Goal: Book appointment/travel/reservation

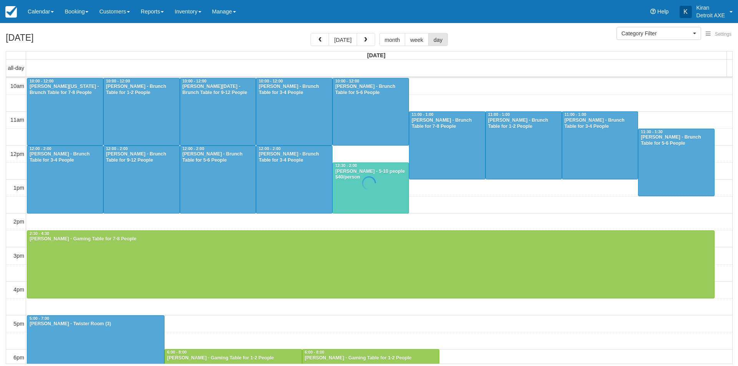
select select
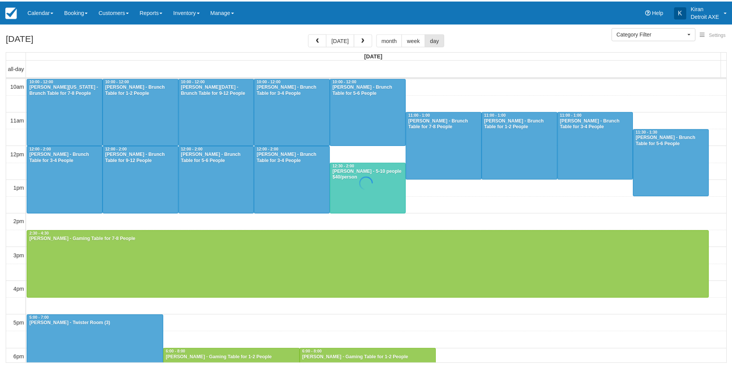
scroll to position [100, 0]
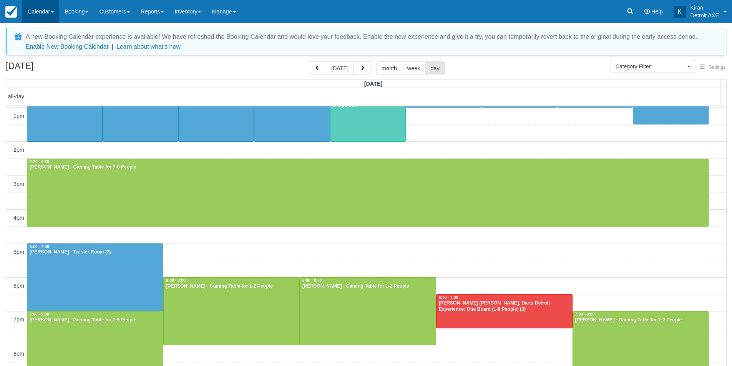
click at [50, 10] on link "Calendar" at bounding box center [40, 11] width 37 height 23
click at [49, 104] on link "Day" at bounding box center [53, 105] width 61 height 16
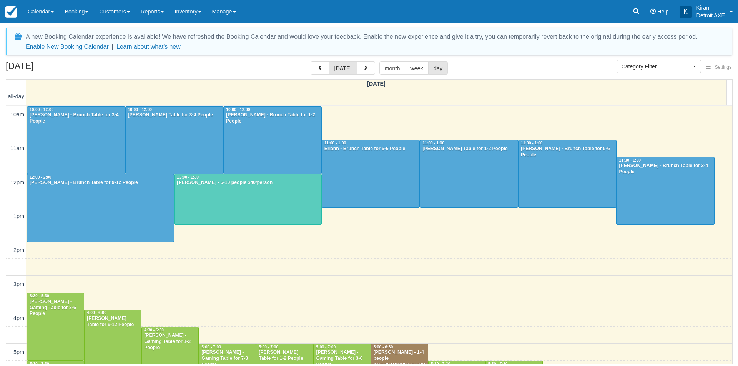
select select
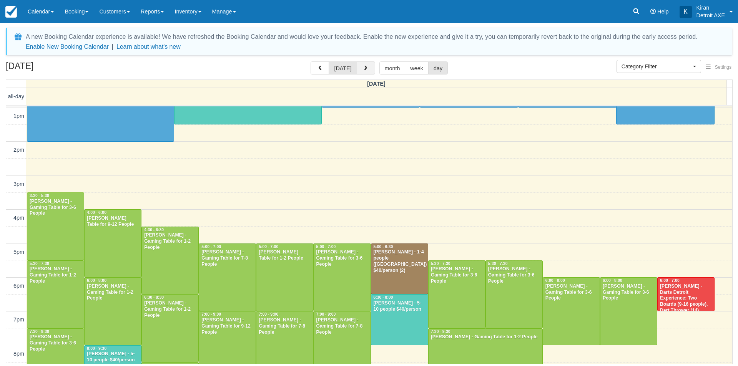
click at [367, 69] on button "button" at bounding box center [366, 68] width 18 height 13
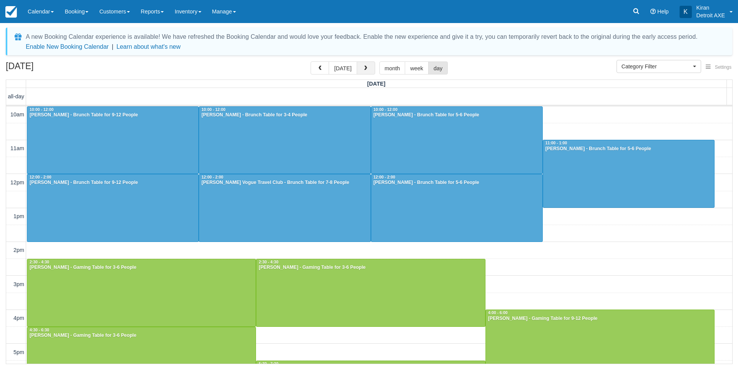
click at [367, 69] on button "button" at bounding box center [366, 68] width 18 height 13
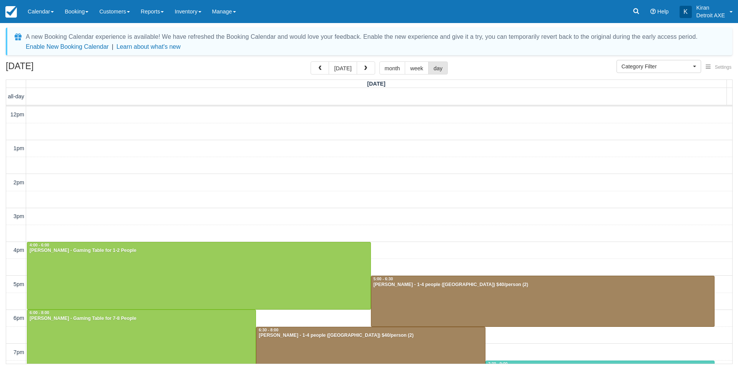
click at [367, 69] on button "button" at bounding box center [366, 68] width 18 height 13
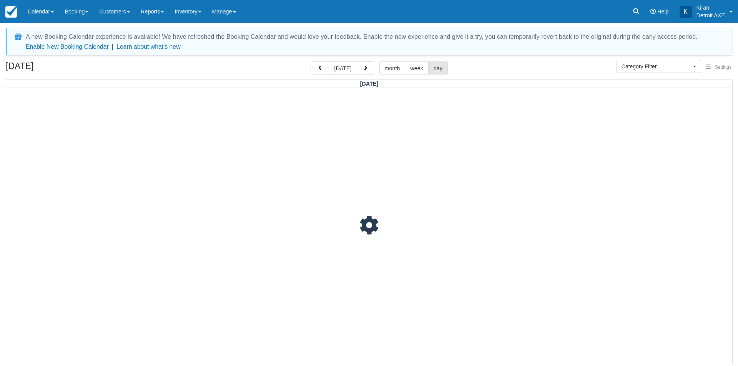
click at [367, 69] on button "button" at bounding box center [366, 68] width 18 height 13
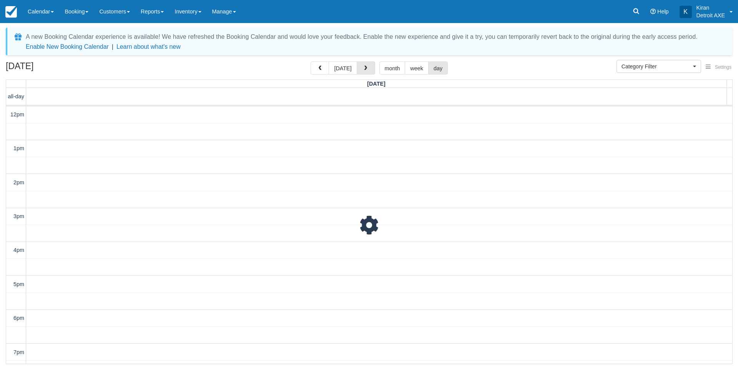
click at [367, 69] on button "button" at bounding box center [366, 68] width 18 height 13
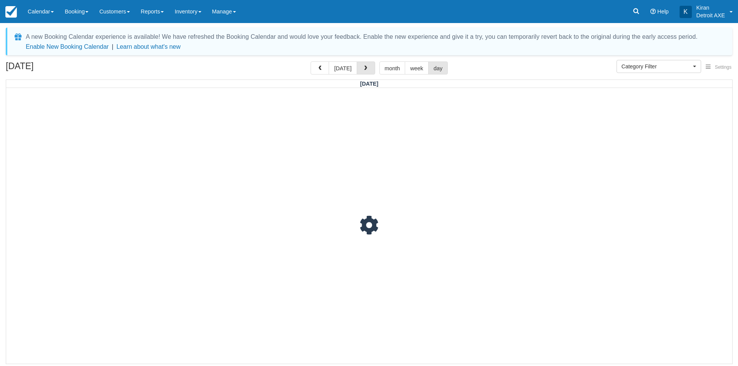
click at [367, 69] on button "button" at bounding box center [366, 68] width 18 height 13
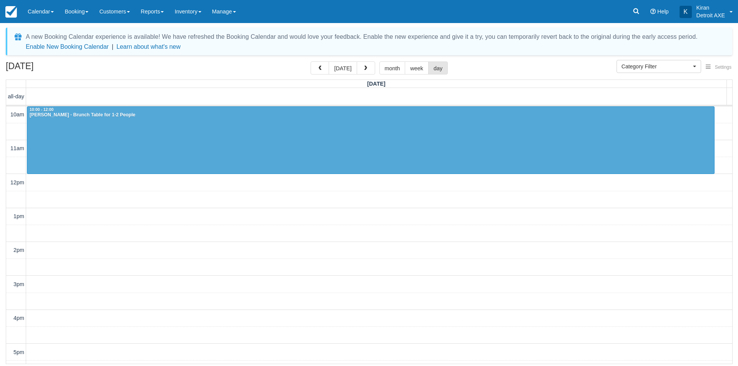
scroll to position [133, 0]
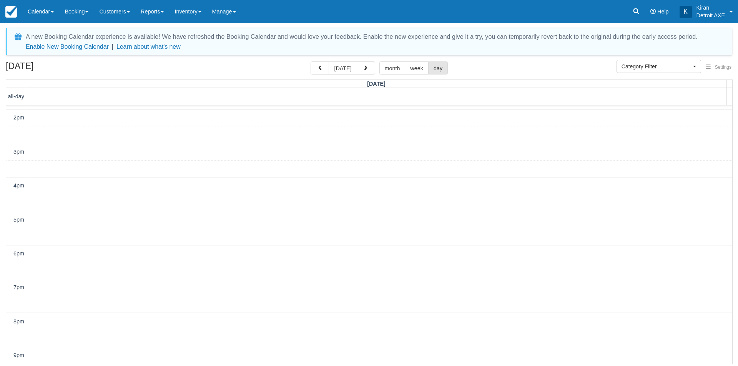
click at [367, 69] on button "button" at bounding box center [366, 68] width 18 height 13
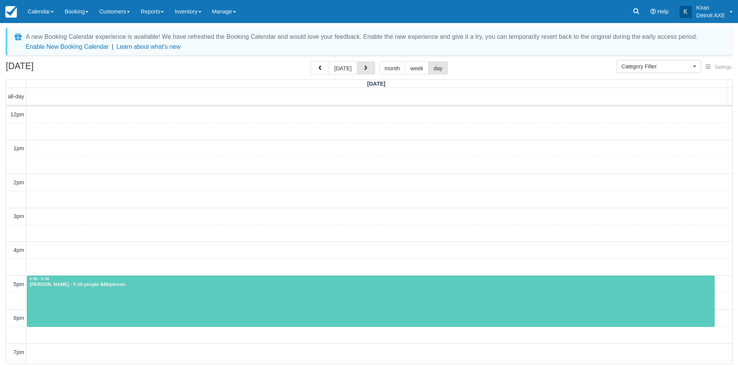
click at [367, 69] on button "button" at bounding box center [366, 68] width 18 height 13
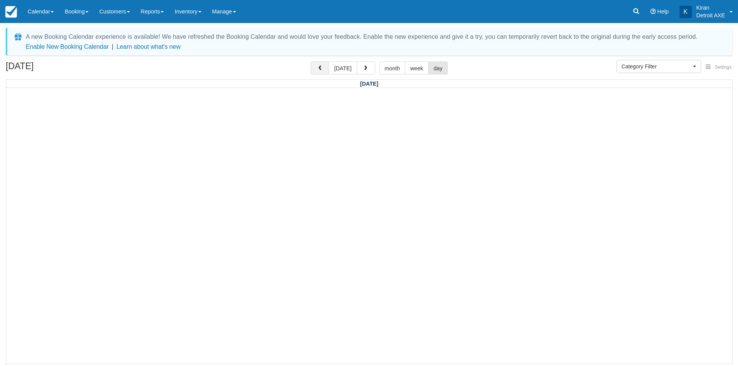
click at [319, 68] on button "button" at bounding box center [320, 68] width 18 height 13
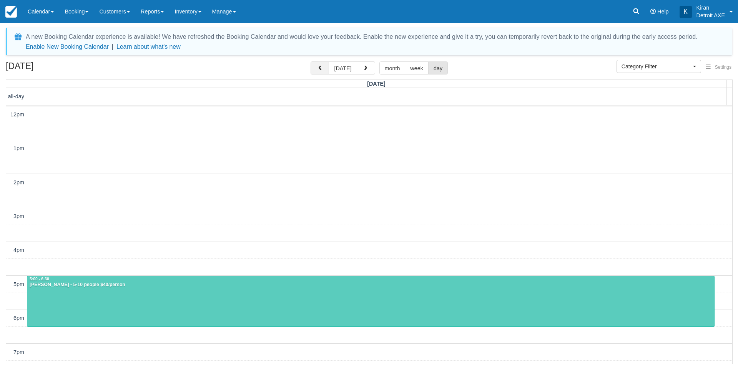
click at [319, 68] on button "button" at bounding box center [320, 68] width 18 height 13
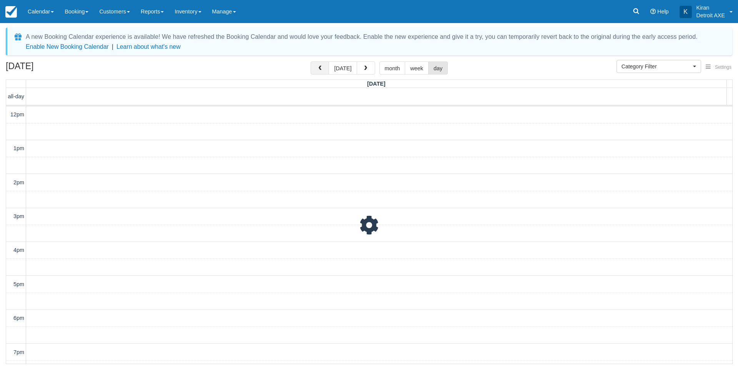
click at [319, 68] on button "button" at bounding box center [320, 68] width 18 height 13
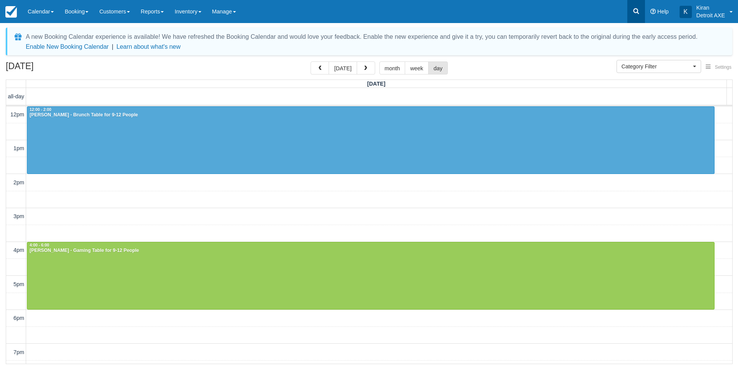
click at [632, 10] on icon at bounding box center [636, 11] width 8 height 8
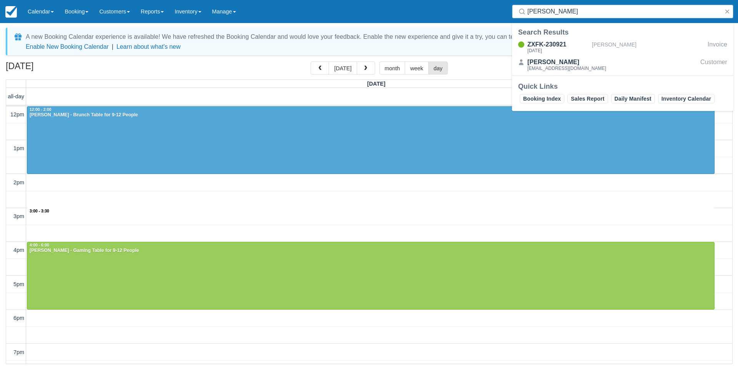
click at [208, 216] on div "12pm 1pm 2pm 3pm 4pm 5pm 6pm 7pm 8pm 9pm 10pm 11pm 3:00 - 3:30 12:00 - 2:00 She…" at bounding box center [369, 301] width 726 height 390
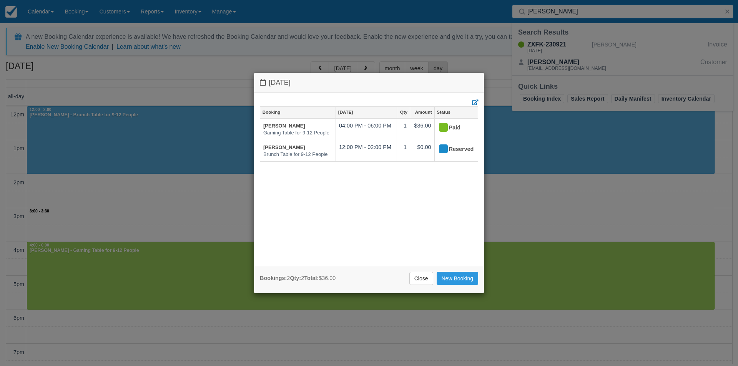
type input "carol b"
click at [453, 275] on link "New Booking" at bounding box center [458, 278] width 42 height 13
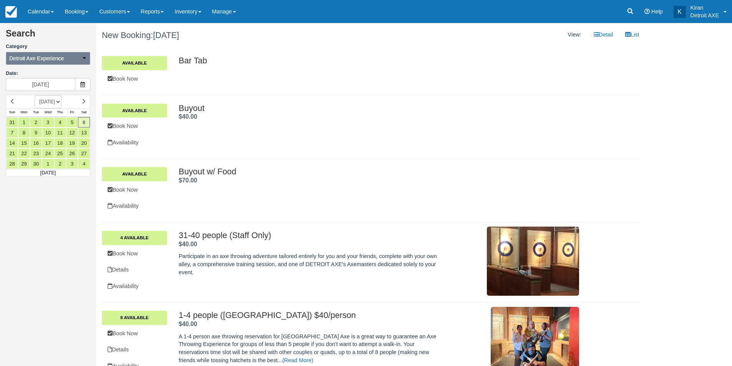
click at [69, 53] on button "Detroit Axe Experience" at bounding box center [48, 58] width 85 height 13
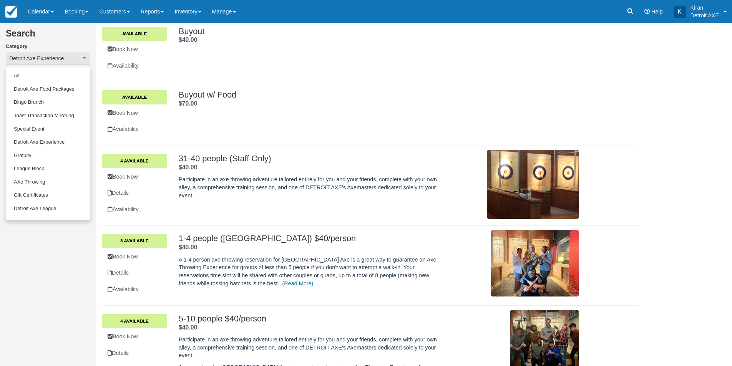
drag, startPoint x: 48, startPoint y: 20, endPoint x: 42, endPoint y: 43, distance: 23.9
click at [47, 20] on link "Calendar" at bounding box center [40, 11] width 37 height 23
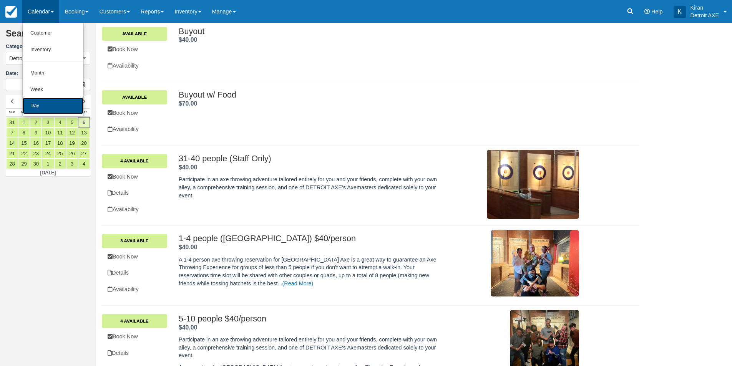
click at [41, 103] on link "Day" at bounding box center [53, 106] width 61 height 17
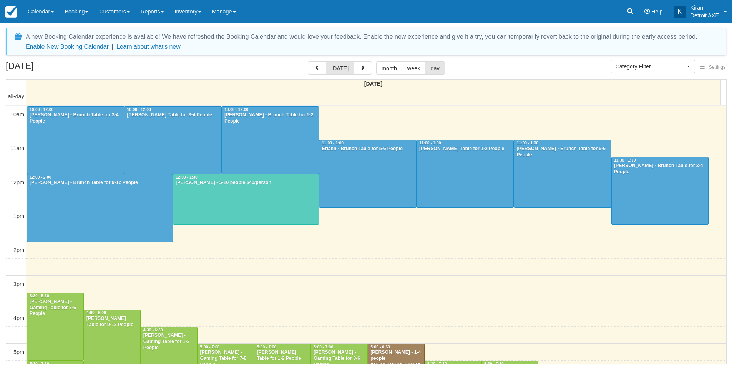
select select
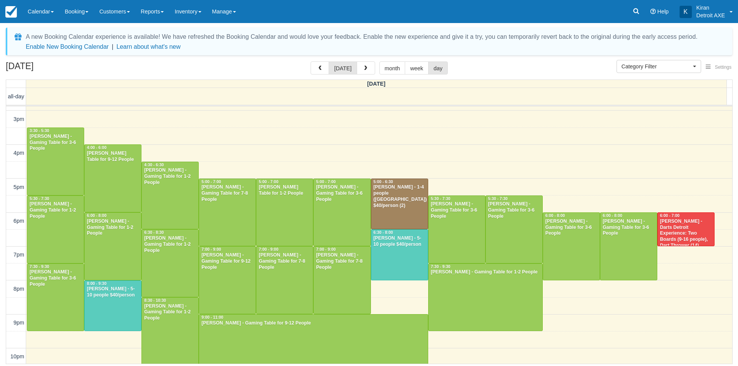
scroll to position [201, 0]
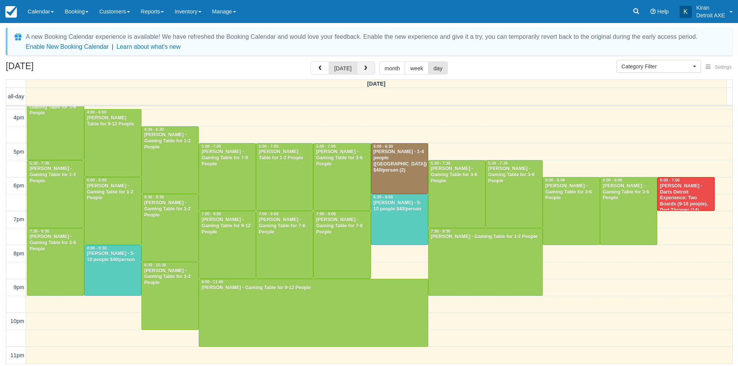
click at [369, 64] on button "button" at bounding box center [366, 68] width 18 height 13
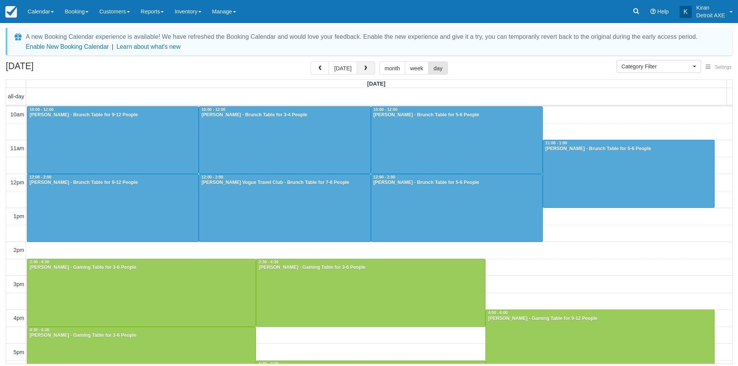
click at [369, 64] on button "button" at bounding box center [366, 68] width 18 height 13
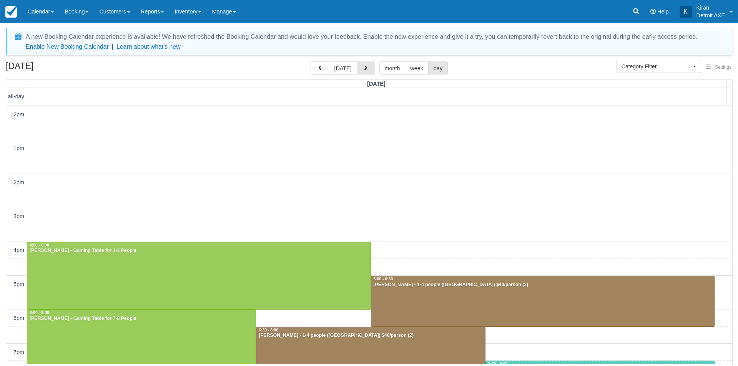
click at [369, 64] on button "button" at bounding box center [366, 68] width 18 height 13
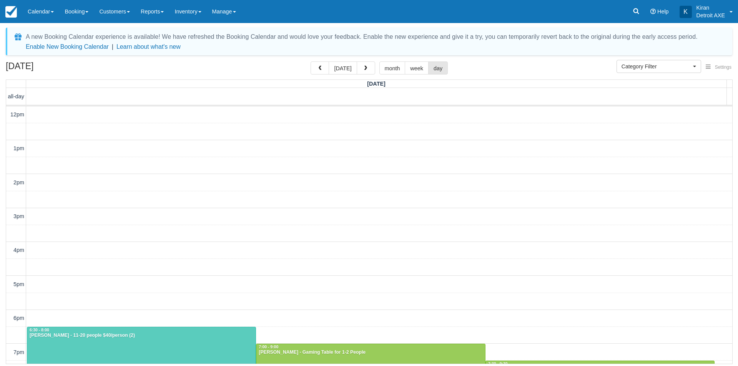
scroll to position [133, 0]
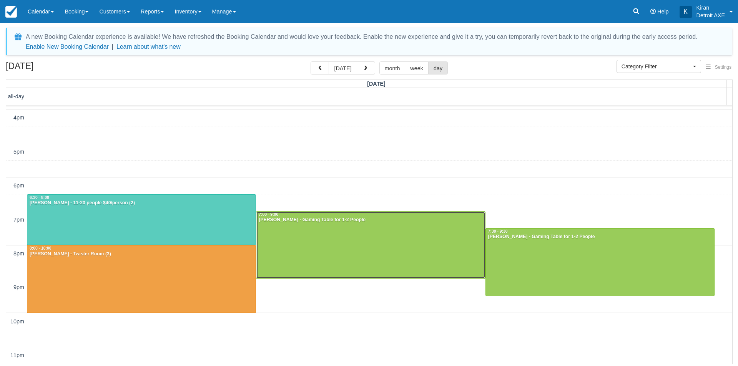
click at [318, 225] on div at bounding box center [370, 245] width 228 height 67
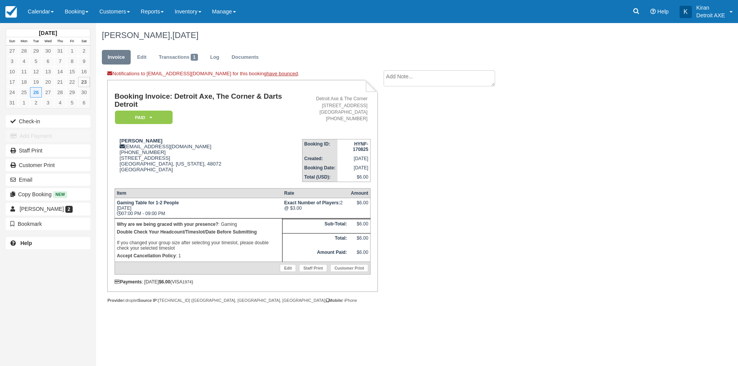
click at [140, 66] on ul "Invoice Edit Transactions 1 Log Documents" at bounding box center [373, 59] width 542 height 23
click at [140, 60] on link "Edit" at bounding box center [141, 57] width 21 height 15
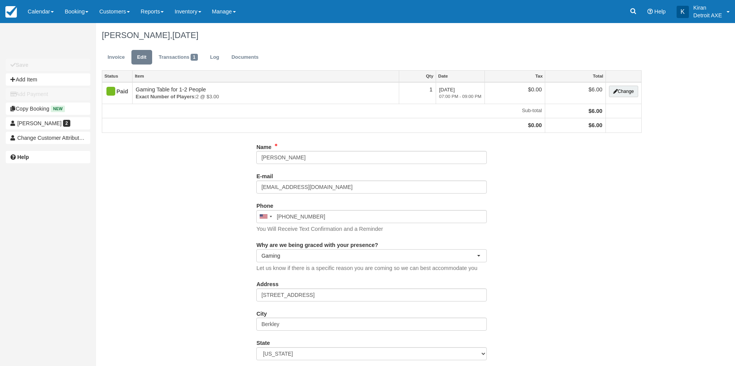
select select "Gaming"
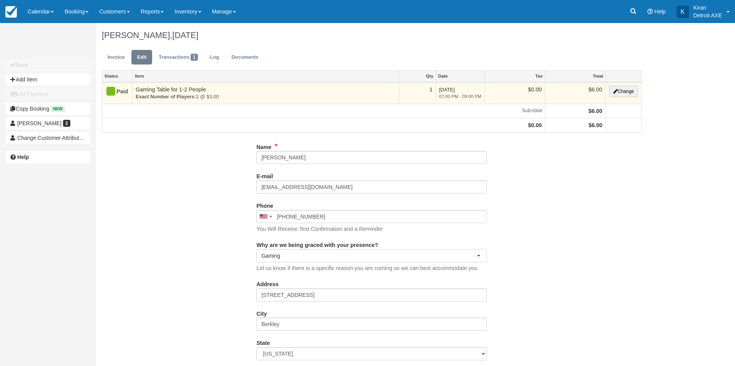
type input "[PHONE_NUMBER]"
click at [622, 90] on button "Change" at bounding box center [623, 92] width 29 height 12
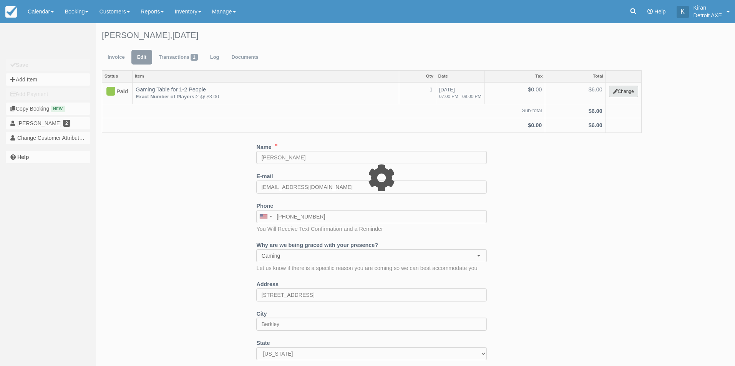
select select "6"
type input "6.00"
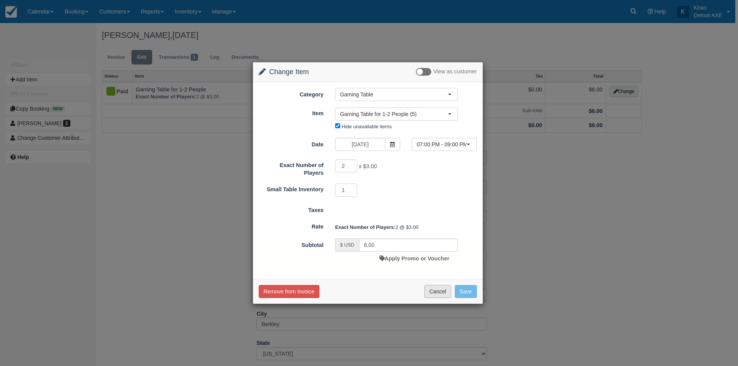
click at [435, 296] on button "Cancel" at bounding box center [437, 291] width 27 height 13
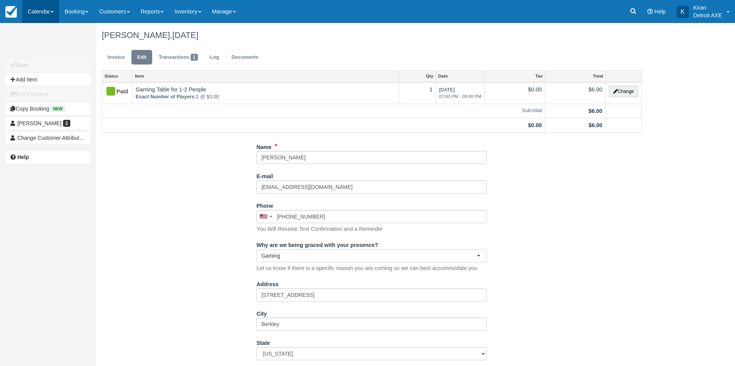
click at [49, 9] on link "Calendar" at bounding box center [40, 11] width 37 height 23
click at [48, 103] on link "Day" at bounding box center [53, 106] width 61 height 17
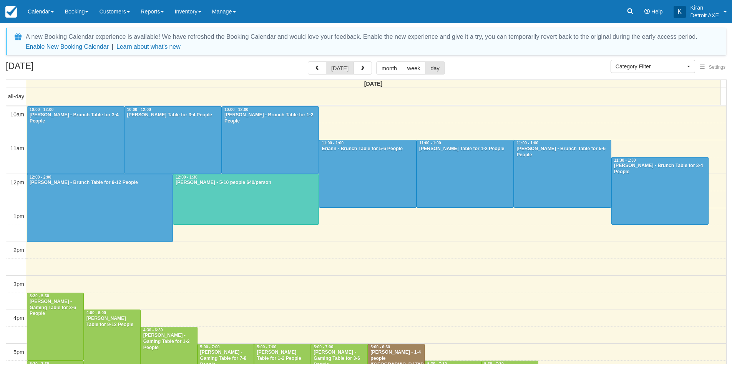
select select
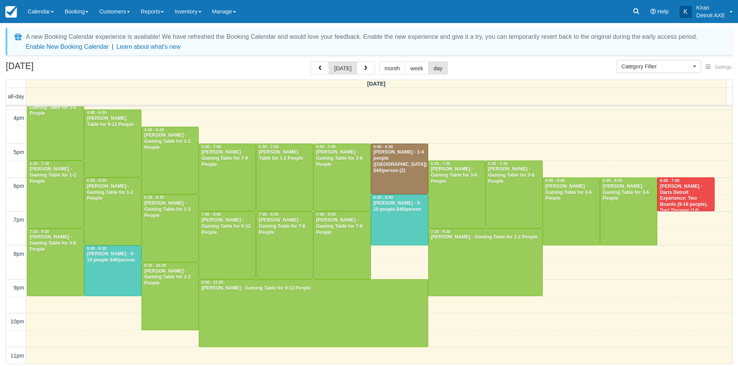
scroll to position [201, 0]
click at [369, 67] on button "button" at bounding box center [366, 68] width 18 height 13
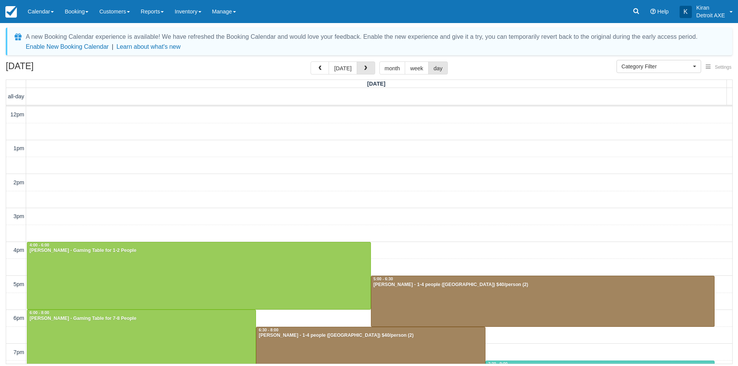
click at [369, 67] on button "button" at bounding box center [366, 68] width 18 height 13
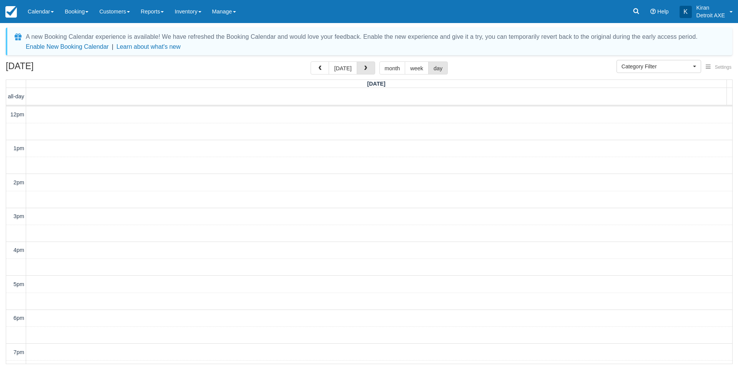
click at [369, 67] on button "button" at bounding box center [366, 68] width 18 height 13
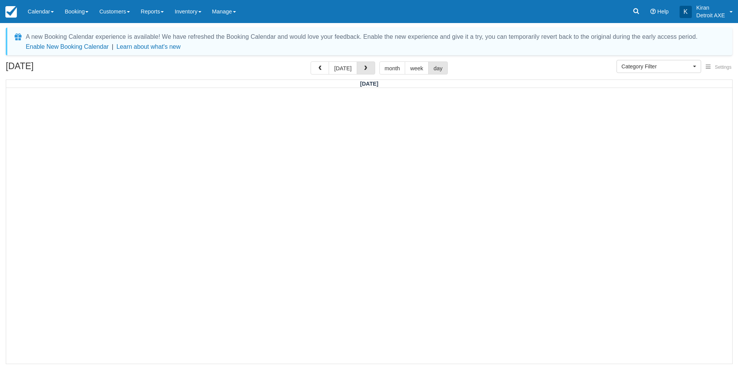
click at [369, 67] on button "button" at bounding box center [366, 68] width 18 height 13
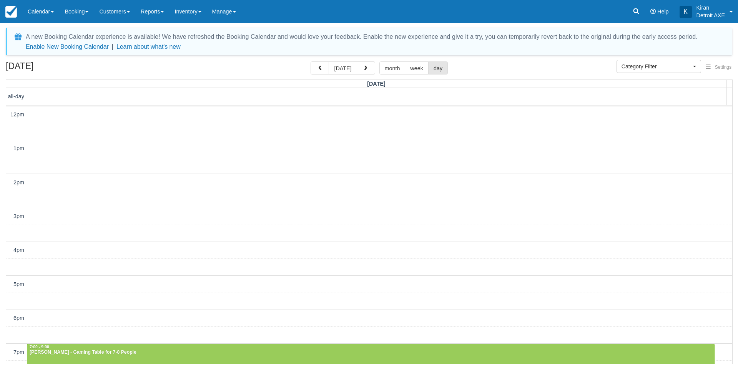
scroll to position [133, 0]
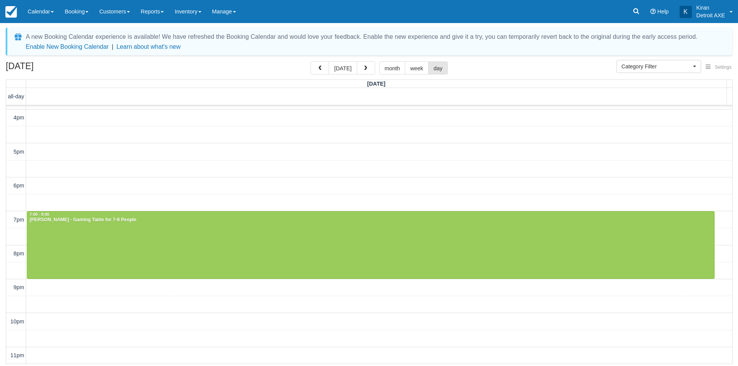
click at [369, 67] on button "button" at bounding box center [366, 68] width 18 height 13
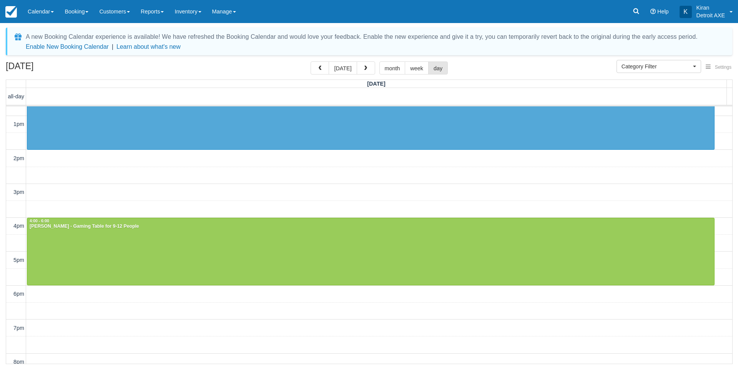
scroll to position [17, 0]
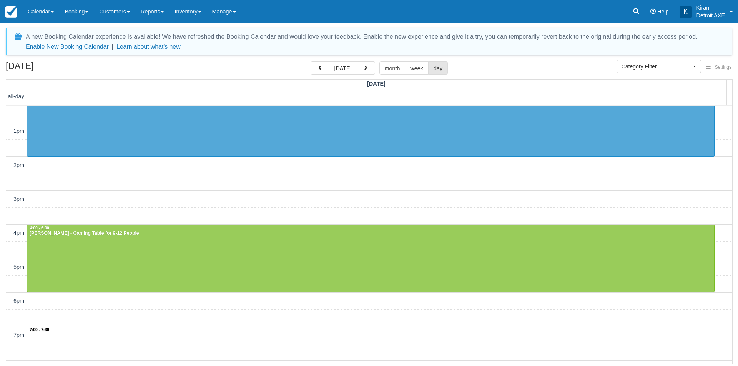
click at [189, 330] on div "12pm 1pm 2pm 3pm 4pm 5pm 6pm 7pm 8pm 9pm 10pm 11pm 7:00 - 7:30 12:00 - 2:00 She…" at bounding box center [369, 284] width 726 height 390
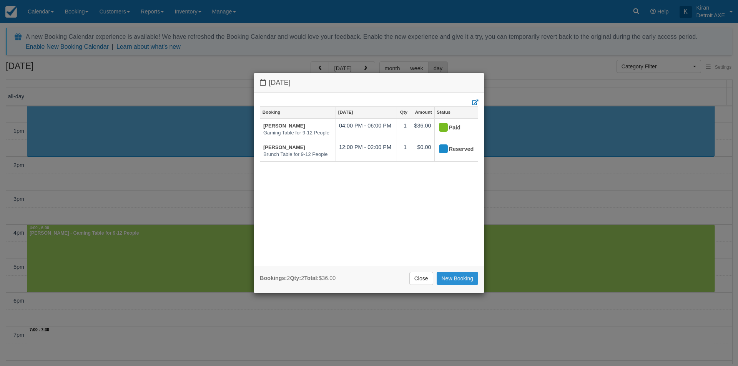
click at [455, 281] on link "New Booking" at bounding box center [458, 278] width 42 height 13
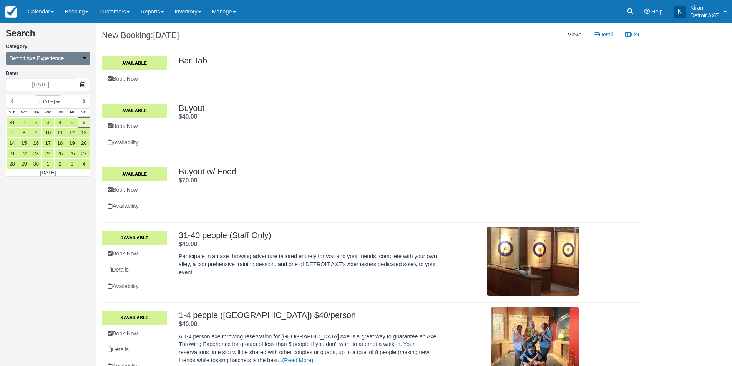
click at [78, 56] on button "Detroit Axe Experience" at bounding box center [48, 58] width 85 height 13
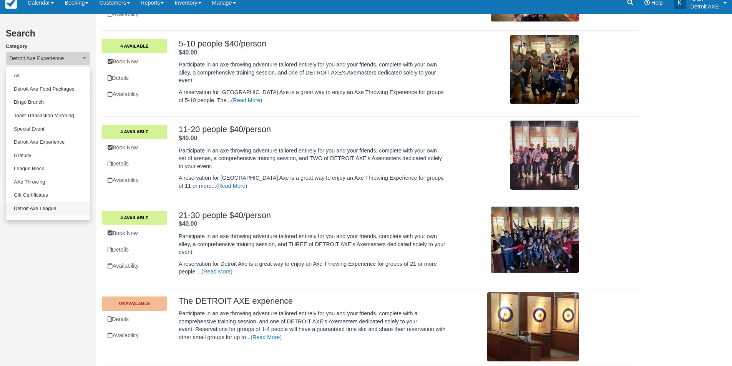
scroll to position [63, 0]
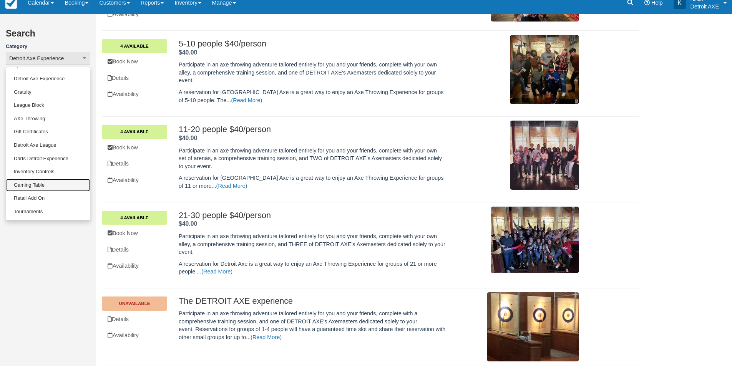
click at [40, 187] on link "Gaming Table" at bounding box center [48, 185] width 84 height 13
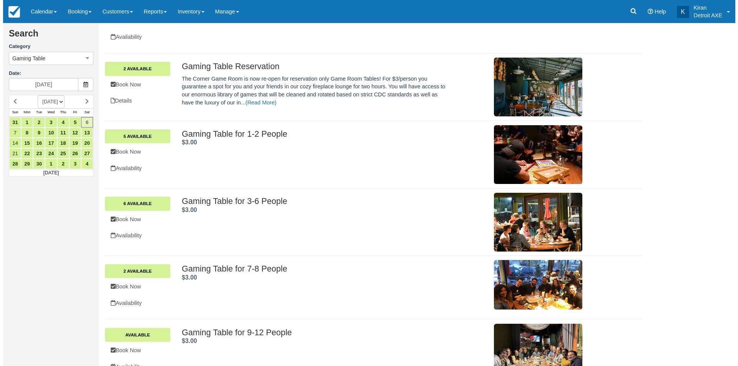
scroll to position [115, 0]
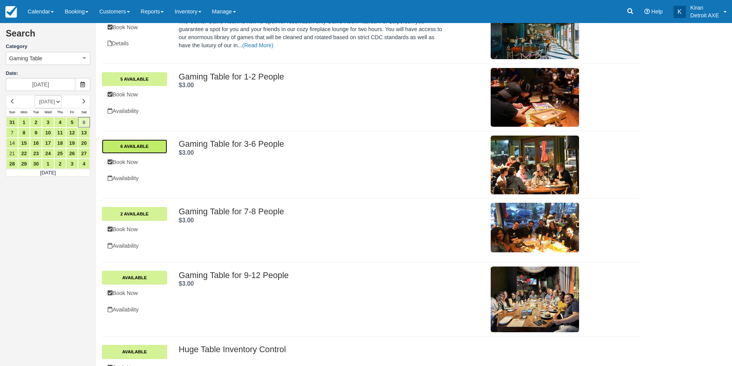
click at [138, 145] on link "6 Available" at bounding box center [134, 147] width 65 height 14
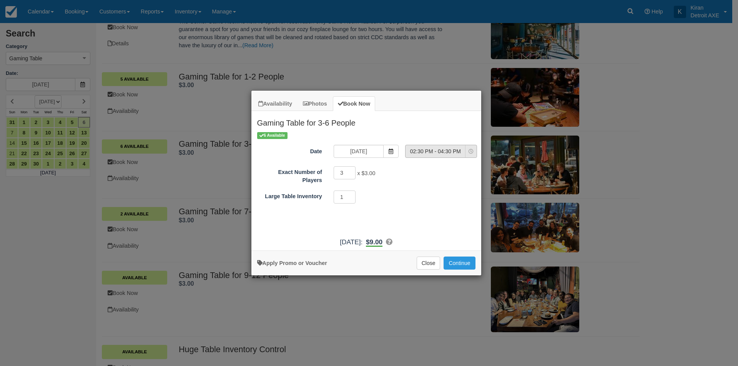
click at [452, 155] on span "02:30 PM - 04:30 PM" at bounding box center [436, 152] width 60 height 8
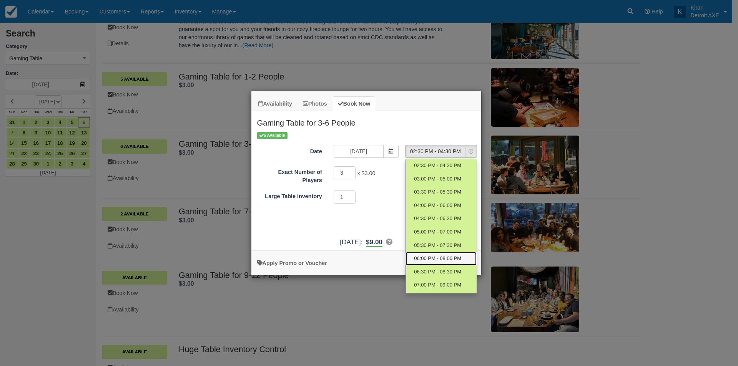
click at [444, 260] on span "06:00 PM - 08:00 PM" at bounding box center [437, 258] width 47 height 7
select select "7"
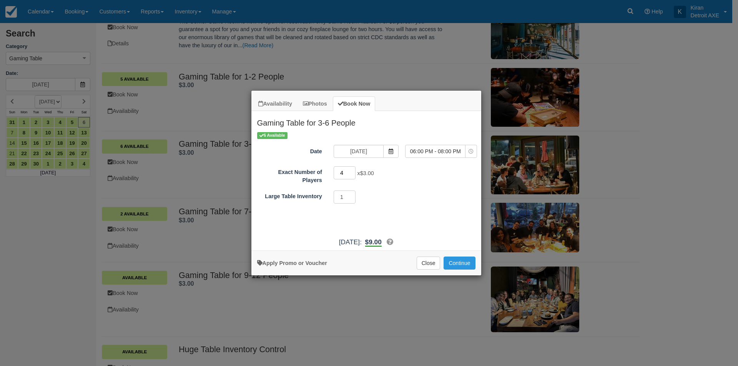
click at [352, 171] on input "4" at bounding box center [345, 172] width 22 height 13
type input "5"
click at [352, 171] on input "5" at bounding box center [345, 172] width 22 height 13
click at [458, 263] on button "Continue" at bounding box center [460, 263] width 32 height 13
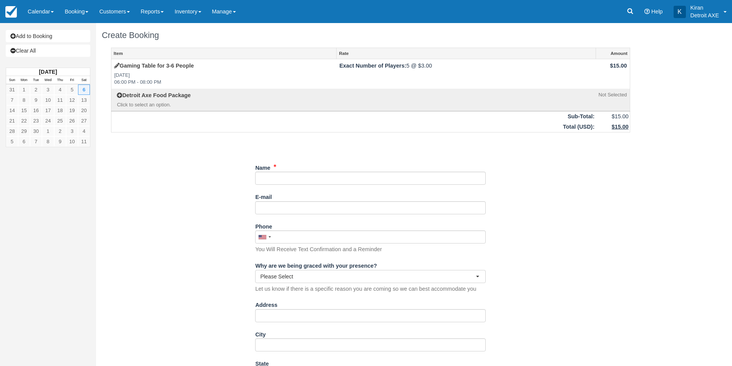
drag, startPoint x: 336, startPoint y: 188, endPoint x: 335, endPoint y: 181, distance: 6.3
click at [335, 187] on div "Name" at bounding box center [370, 176] width 231 height 30
click at [334, 181] on input "Name" at bounding box center [370, 178] width 231 height 13
type input "[PERSON_NAME]"
click at [221, 244] on div "Item Rate Amount Gaming Table for 3-6 People [DATE] 06:00 PM - 08:00 PM Exact N…" at bounding box center [371, 309] width 538 height 522
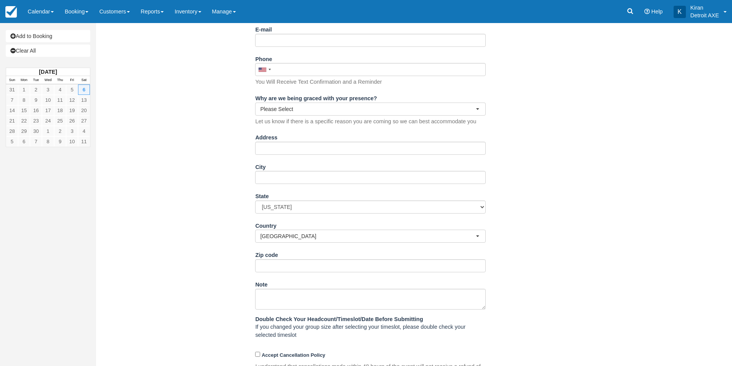
scroll to position [223, 0]
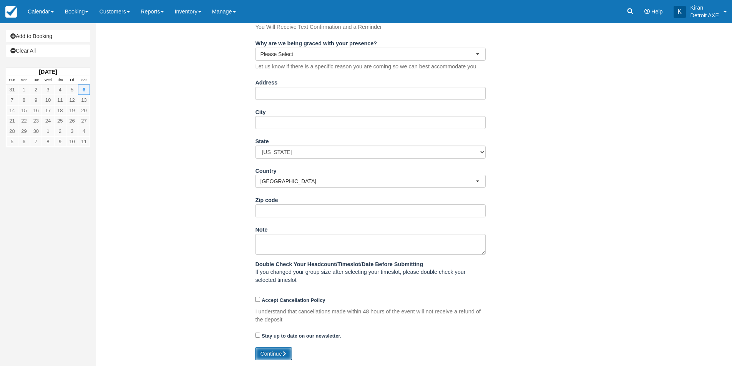
click at [270, 351] on button "Continue" at bounding box center [273, 354] width 37 height 13
